Goal: Find specific page/section: Find specific page/section

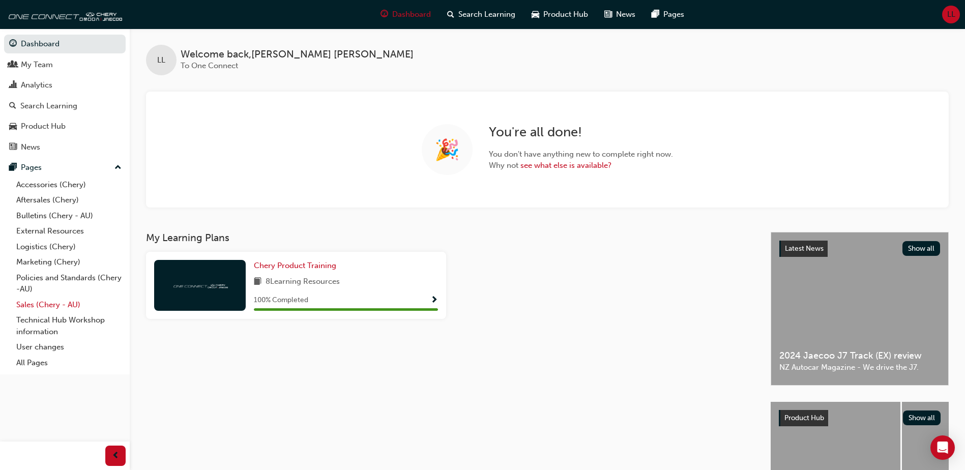
click at [64, 307] on link "Sales (Chery - AU)" at bounding box center [68, 305] width 113 height 16
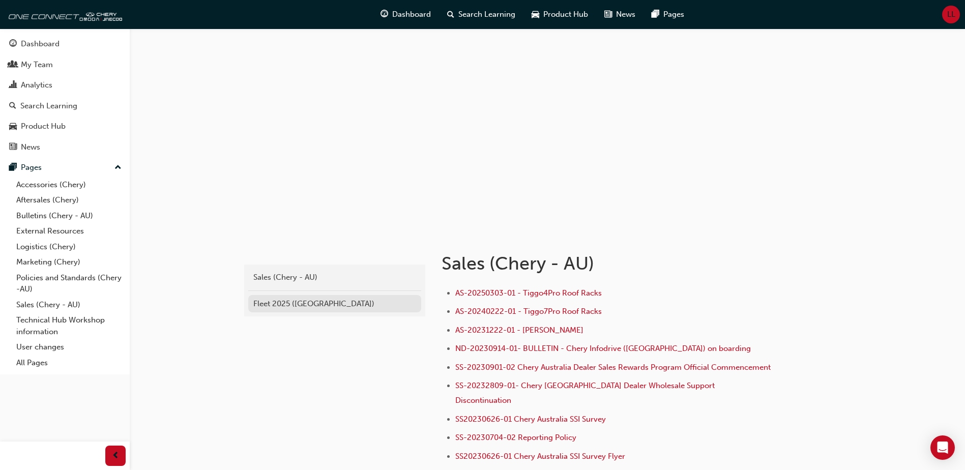
click at [306, 306] on div "Fleet 2025 ([GEOGRAPHIC_DATA])" at bounding box center [334, 304] width 163 height 12
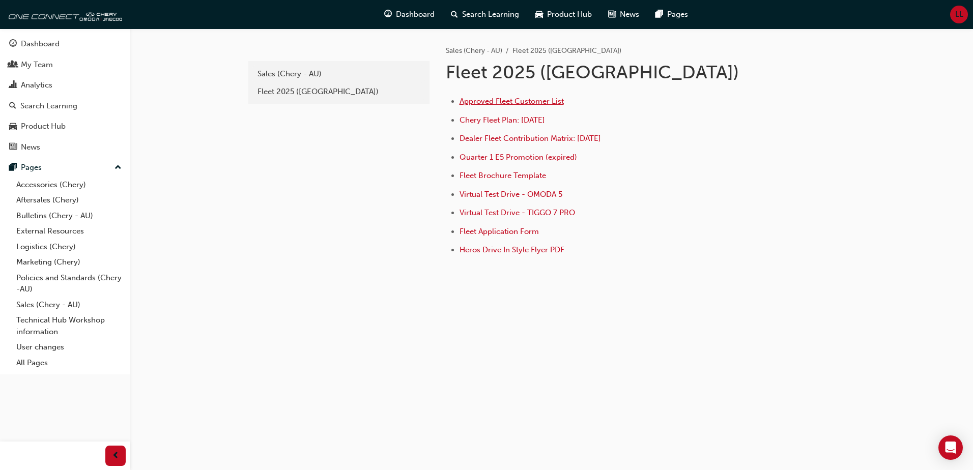
click at [526, 102] on span "Approved Fleet Customer List" at bounding box center [512, 101] width 104 height 9
